Goal: Navigation & Orientation: Find specific page/section

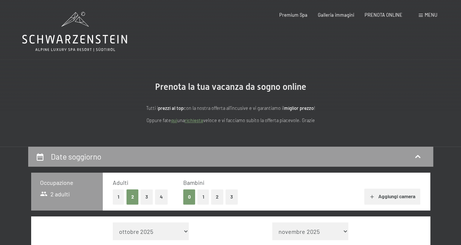
click at [427, 14] on span "Menu" at bounding box center [431, 15] width 13 height 6
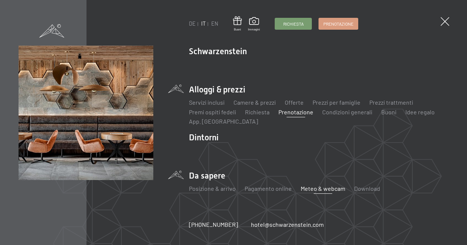
click at [320, 188] on link "Meteo & webcam" at bounding box center [322, 188] width 45 height 7
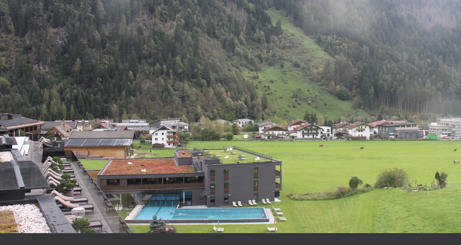
scroll to position [297, 0]
